Goal: Task Accomplishment & Management: Manage account settings

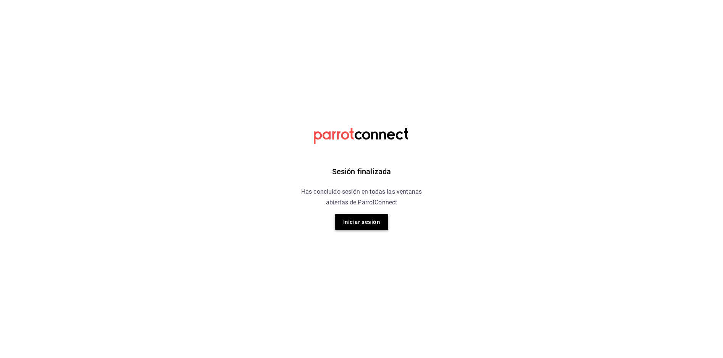
click at [370, 223] on button "Iniciar sesión" at bounding box center [361, 222] width 53 height 16
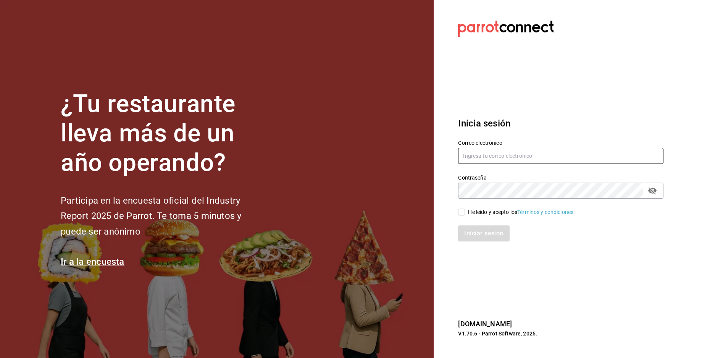
type input "antonio.hernandez@grupocosteno.com"
click at [462, 213] on input "He leído y acepto los Términos y condiciones." at bounding box center [461, 212] width 7 height 7
checkbox input "true"
click at [476, 231] on button "Iniciar sesión" at bounding box center [484, 233] width 52 height 16
